Goal: Find specific page/section

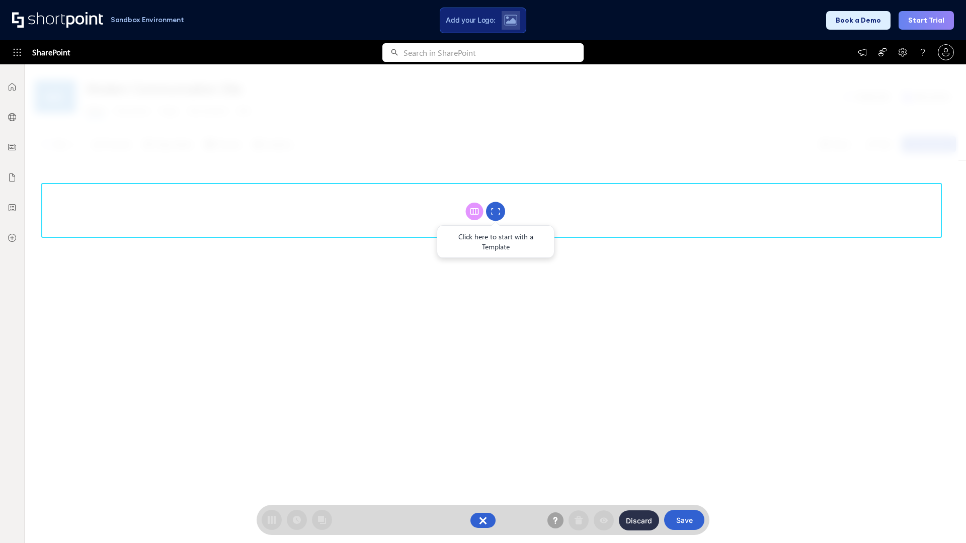
click at [495, 211] on circle at bounding box center [495, 211] width 19 height 19
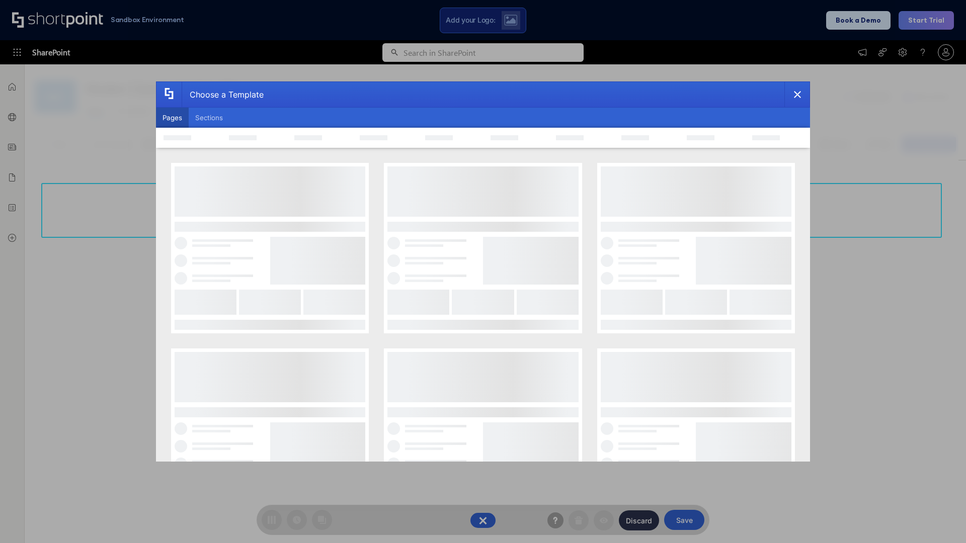
click at [172, 118] on button "Pages" at bounding box center [172, 118] width 33 height 20
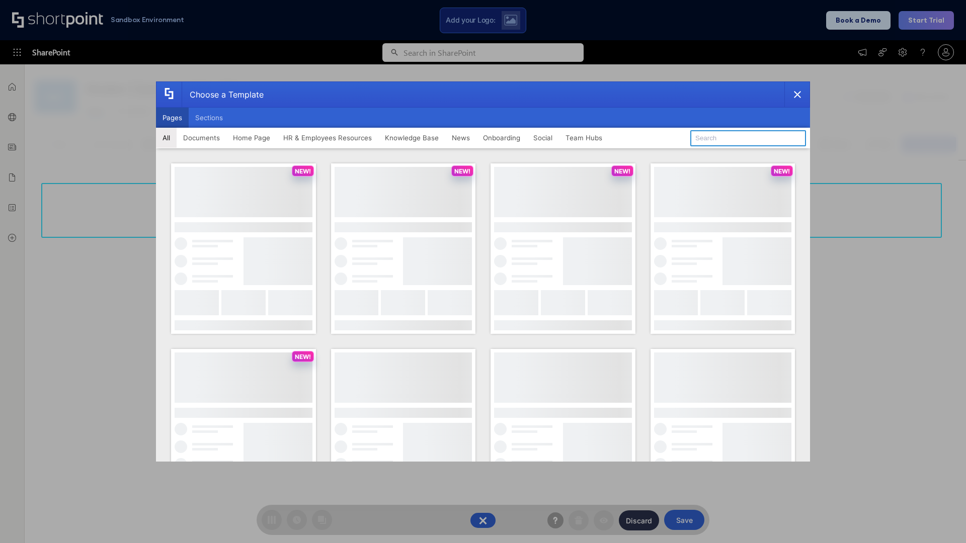
type input "HR 4"
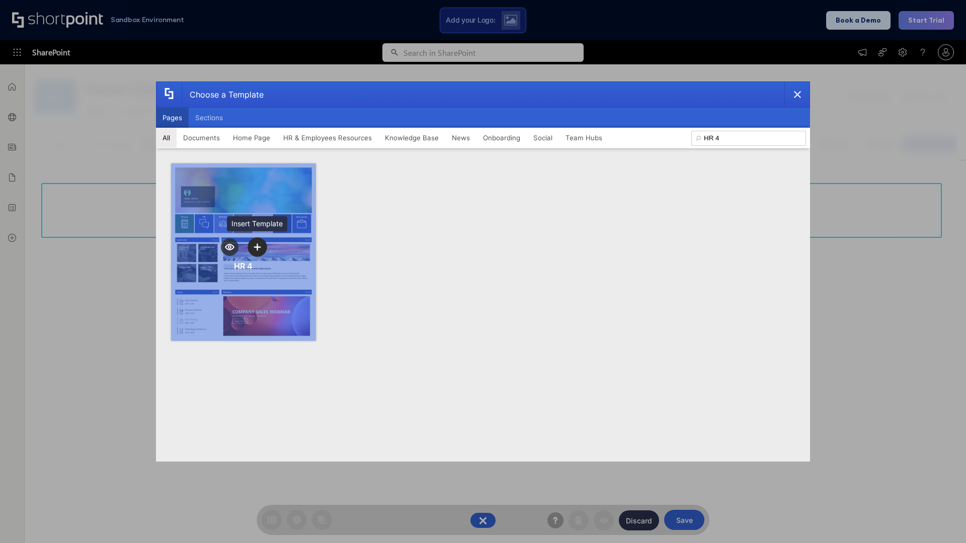
click at [257, 247] on icon "template selector" at bounding box center [256, 246] width 7 height 7
